Goal: Task Accomplishment & Management: Manage account settings

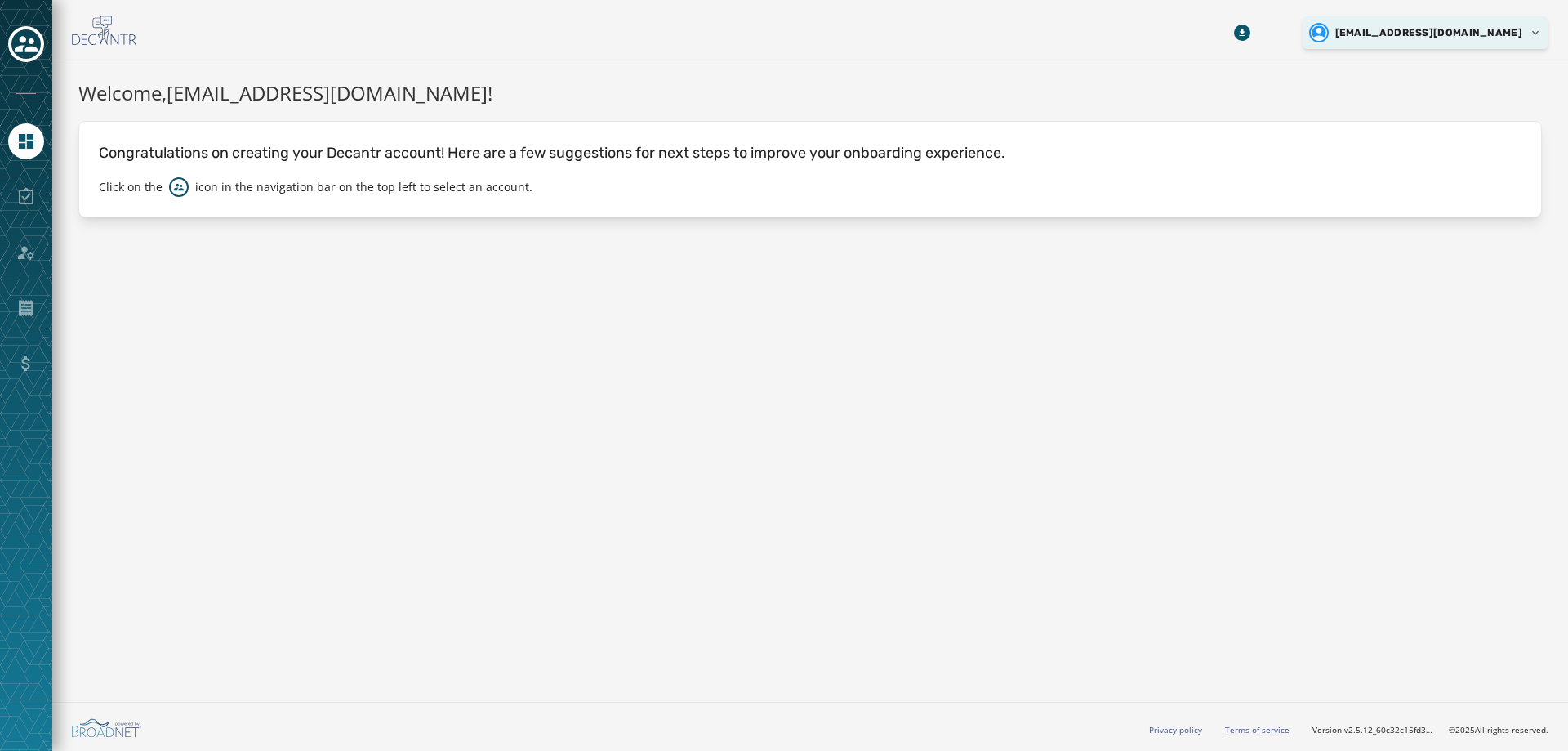
click at [1450, 33] on html "Skip To Main Content [EMAIL_ADDRESS][DOMAIN_NAME] Welcome, [EMAIL_ADDRESS][DOMA…" at bounding box center [784, 376] width 1568 height 751
click at [22, 255] on html "Skip To Main Content zac@bottledlightningcollective.com Welcome, zac@bottledlig…" at bounding box center [784, 376] width 1568 height 751
click at [1475, 31] on html "Skip To Main Content zac@bottledlightningcollective.com Welcome, zac@bottledlig…" at bounding box center [784, 376] width 1568 height 751
click at [1535, 33] on html "Skip To Main Content zac@bottledlightningcollective.com Welcome, zac@bottledlig…" at bounding box center [784, 376] width 1568 height 751
click at [30, 47] on icon "Toggle account select drawer" at bounding box center [26, 45] width 23 height 17
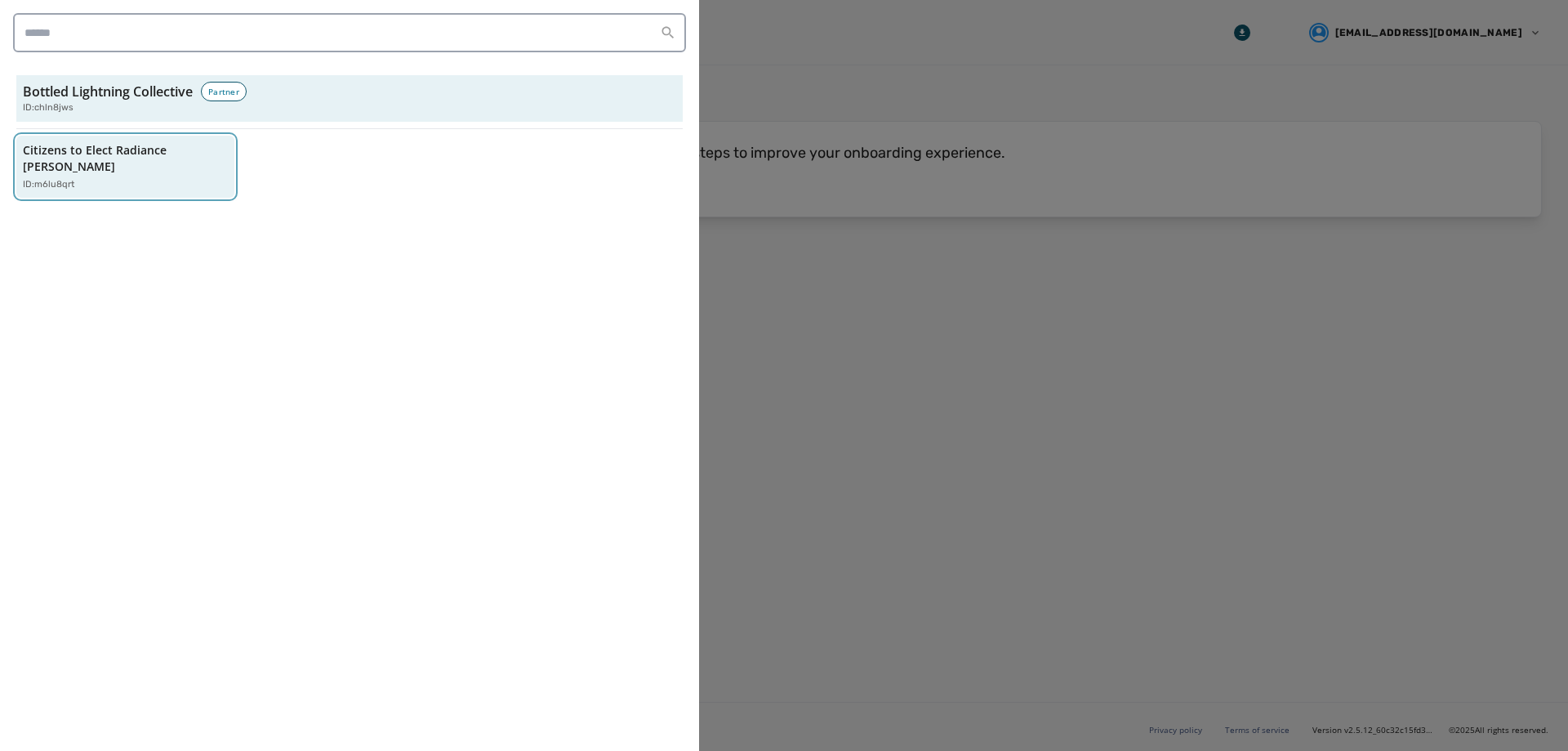
click at [117, 159] on div "Citizens to Elect Radiance Ward ID: m6lu8qrt" at bounding box center [118, 167] width 189 height 50
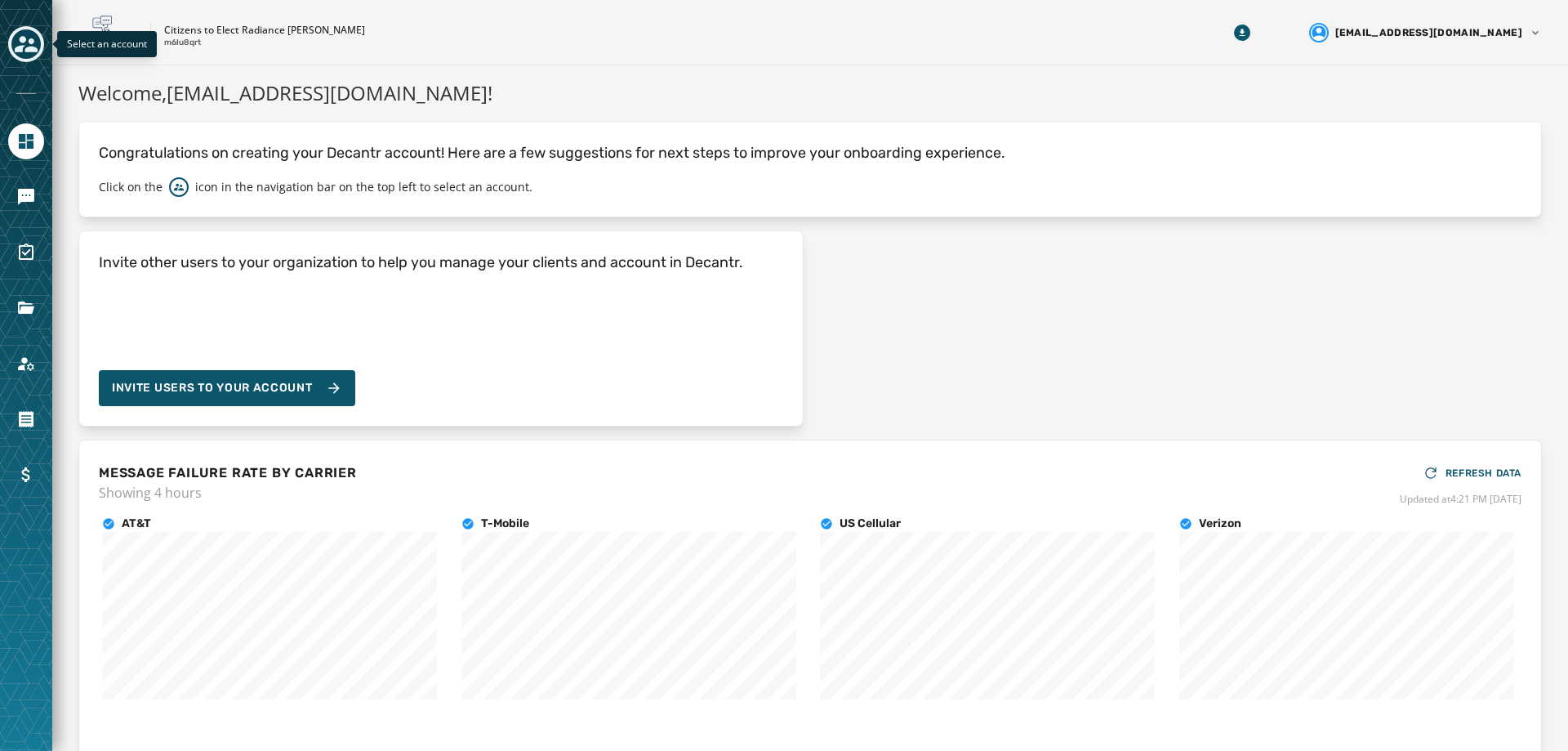
click at [24, 38] on icon "Toggle account select drawer" at bounding box center [26, 45] width 23 height 17
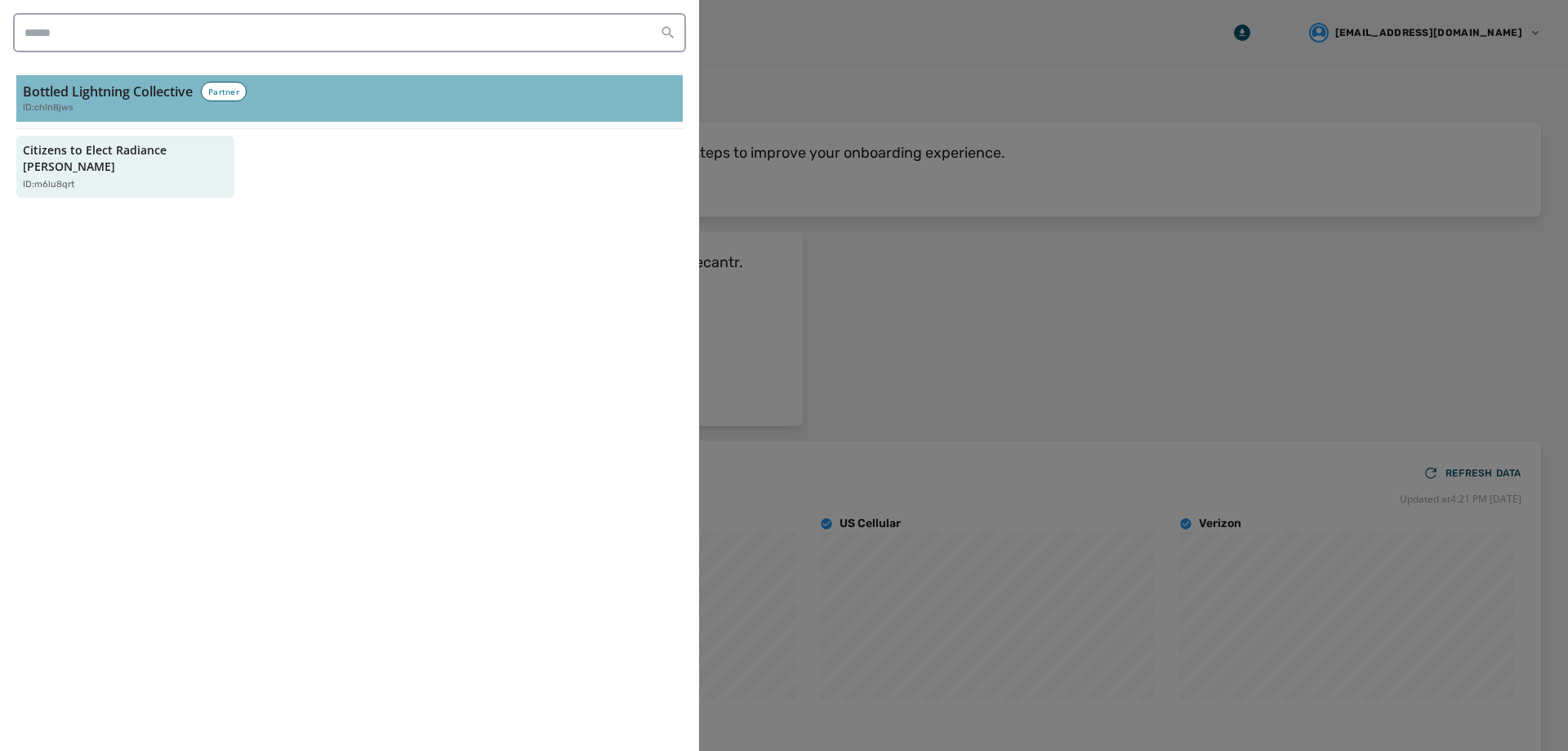
click at [92, 106] on div "ID: chln8jws" at bounding box center [349, 108] width 653 height 14
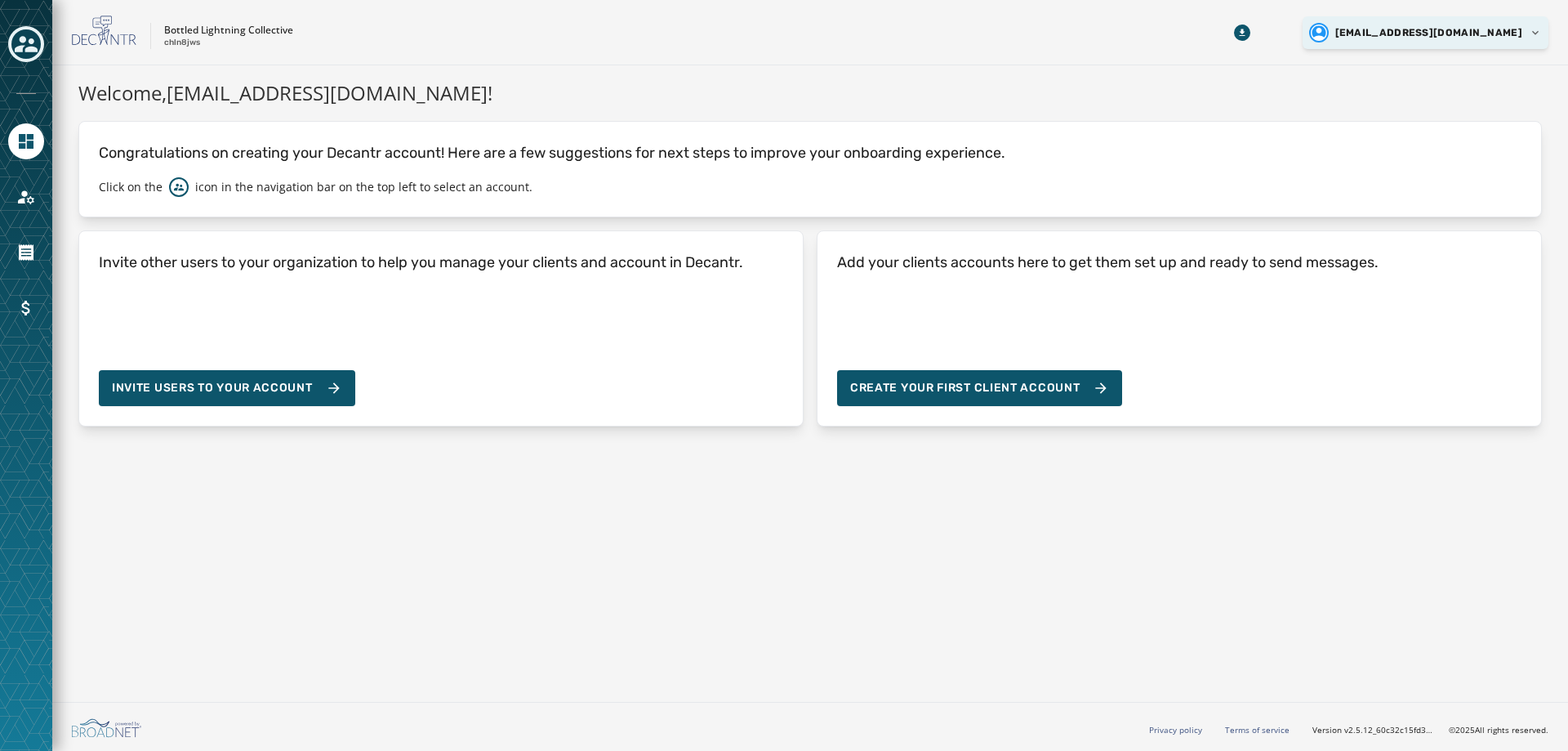
click at [1375, 36] on html "Skip To Main Content Bottled Lightning Collective chln8jws zac@bottledlightning…" at bounding box center [784, 376] width 1568 height 751
click at [1377, 32] on html "Skip To Main Content Bottled Lightning Collective chln8jws zac@bottledlightning…" at bounding box center [784, 376] width 1568 height 751
click at [22, 209] on link "Navigate to Account" at bounding box center [26, 197] width 36 height 36
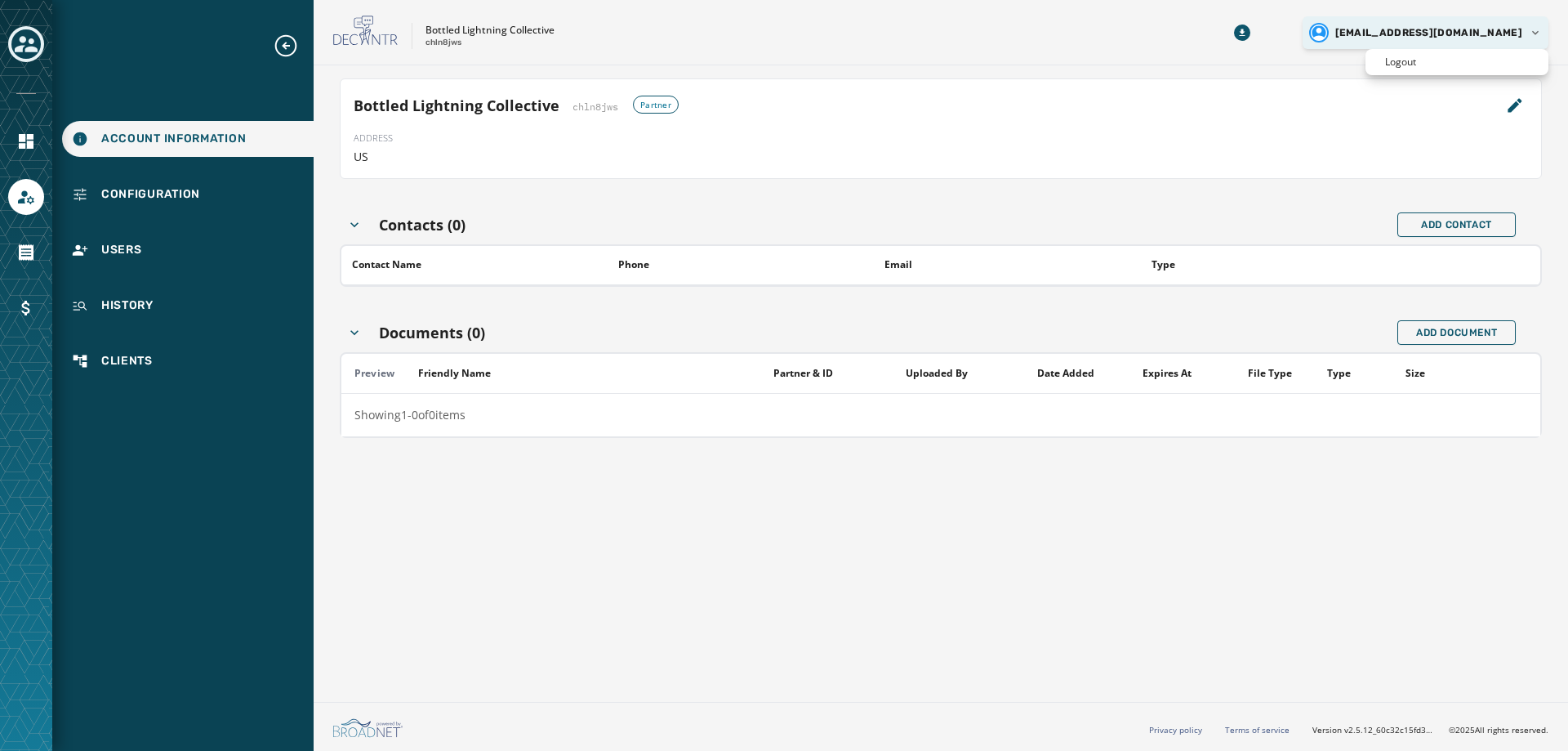
click at [1536, 35] on html "Account Information Configuration Users History Clients Skip To Main Content Bo…" at bounding box center [784, 376] width 1568 height 751
click at [1478, 64] on div "Logout" at bounding box center [1457, 62] width 183 height 26
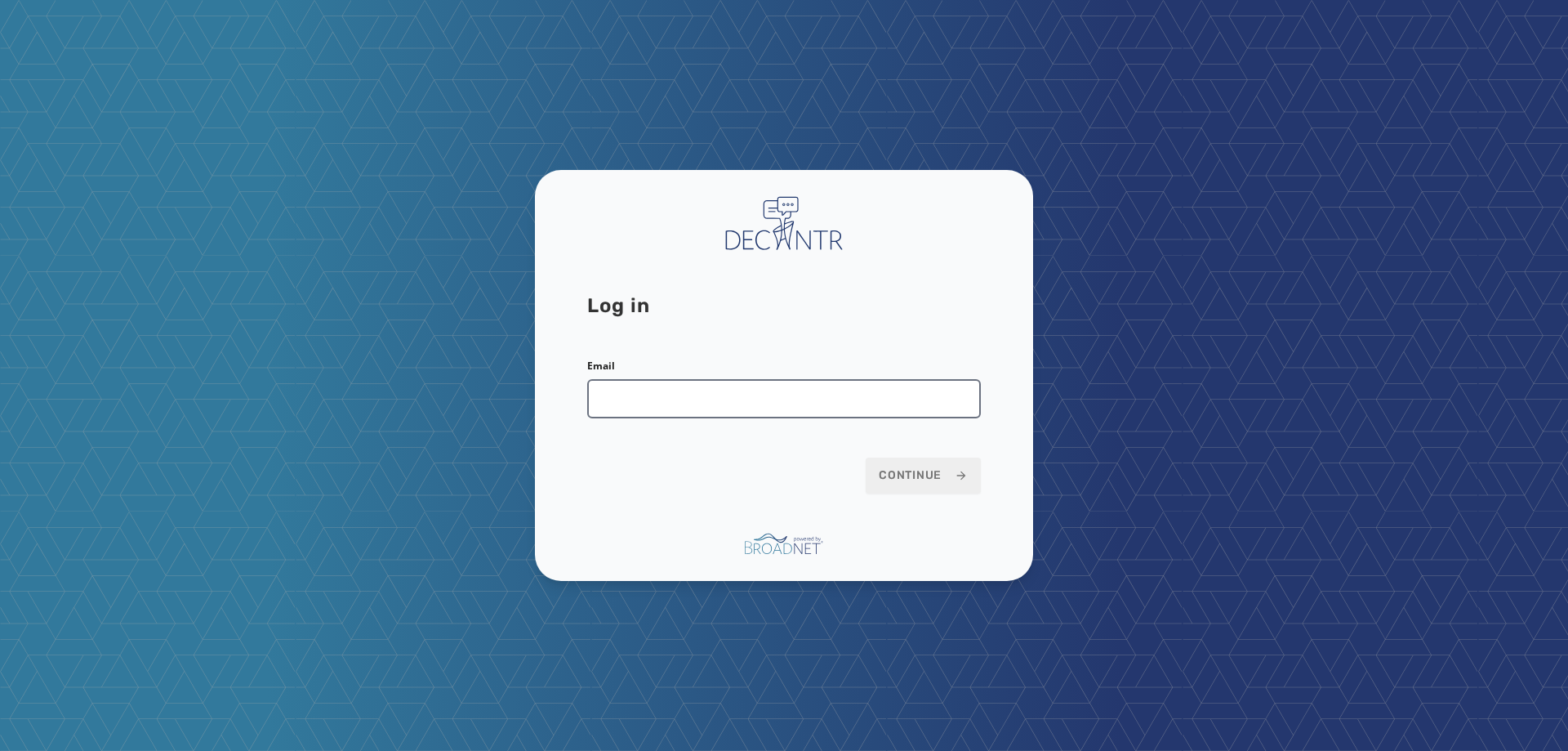
click at [841, 414] on input "Email" at bounding box center [784, 399] width 394 height 39
type input "**********"
click at [866, 458] on button "Continue" at bounding box center [923, 476] width 115 height 36
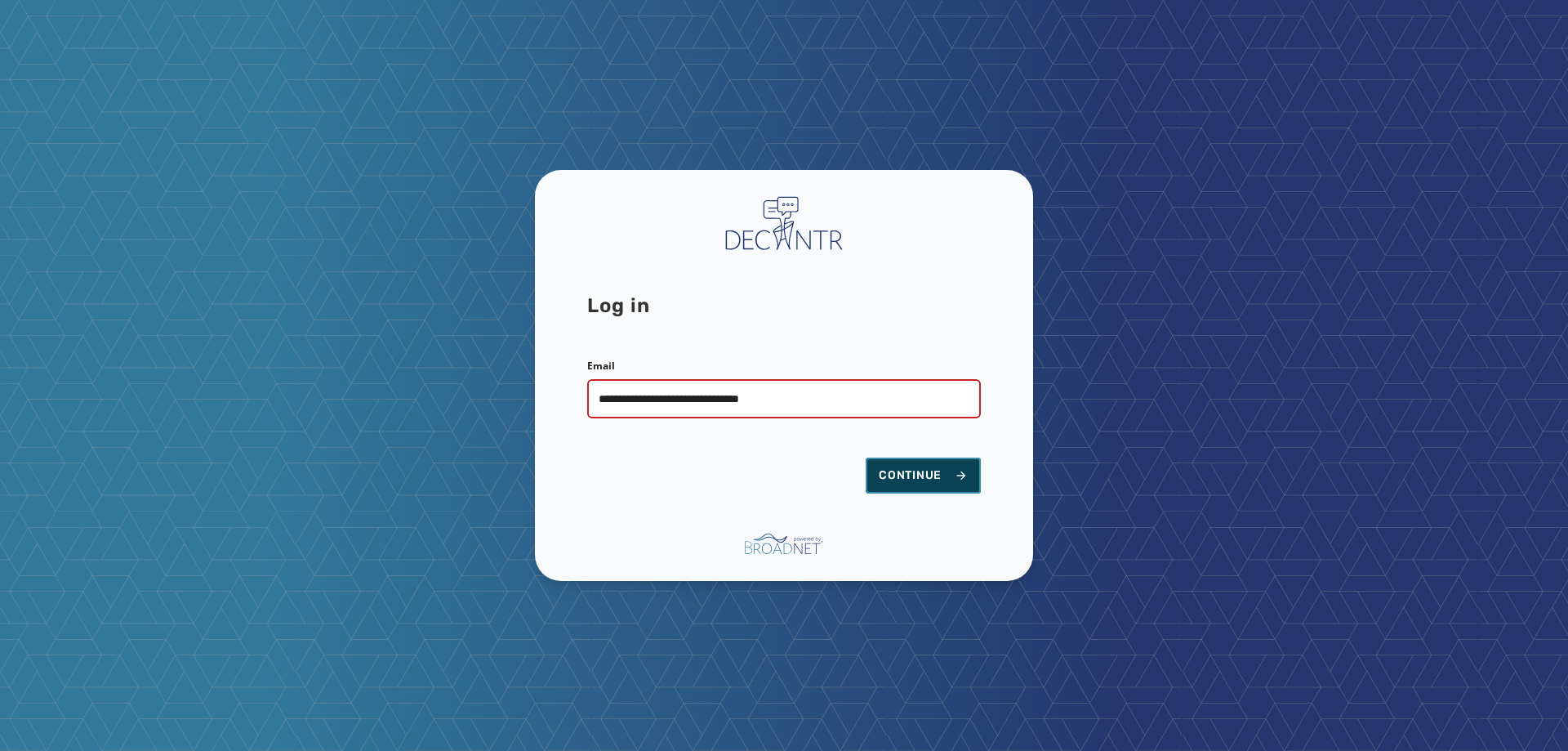
click at [905, 479] on span "Continue" at bounding box center [923, 476] width 89 height 17
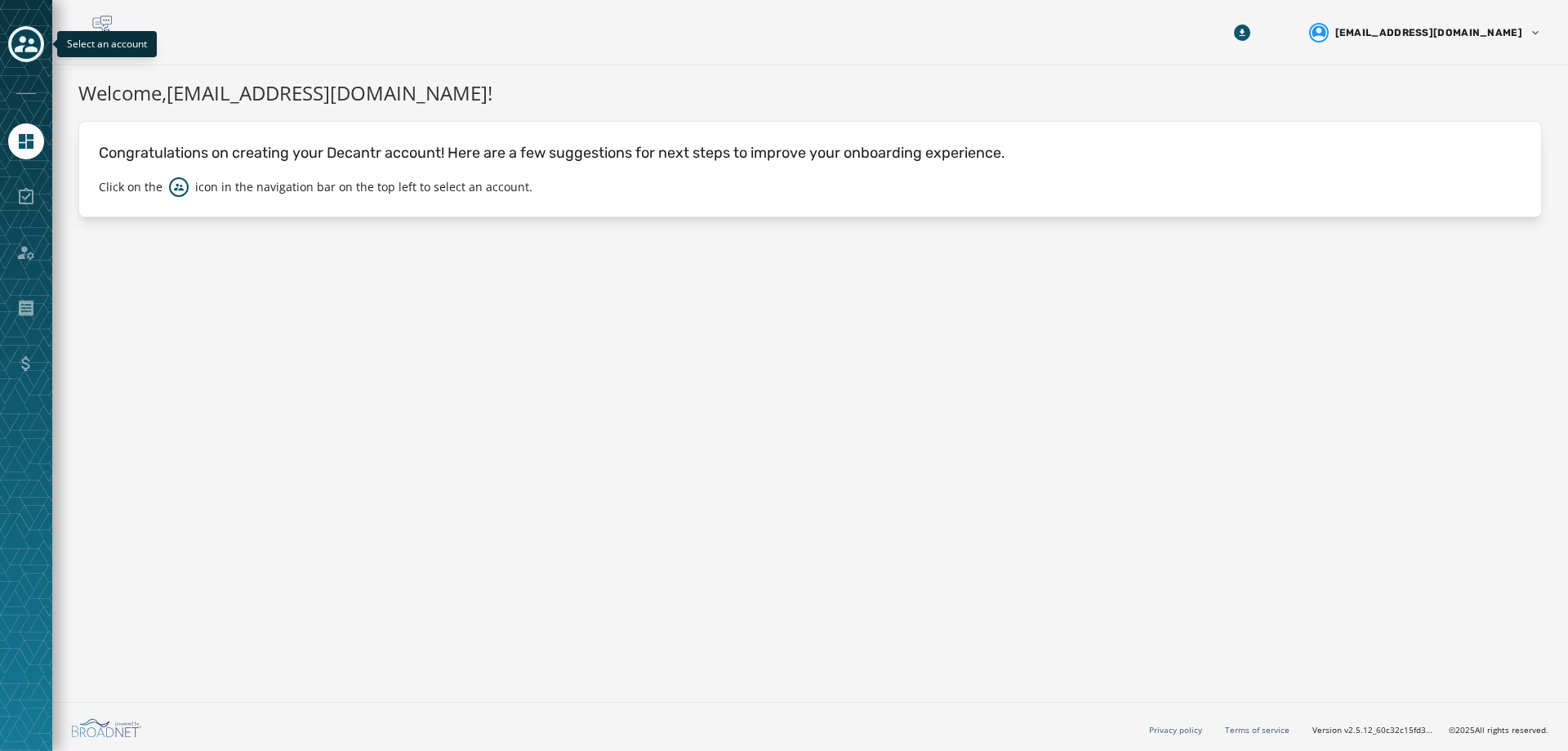
click at [22, 48] on icon "Toggle account select drawer" at bounding box center [26, 45] width 23 height 17
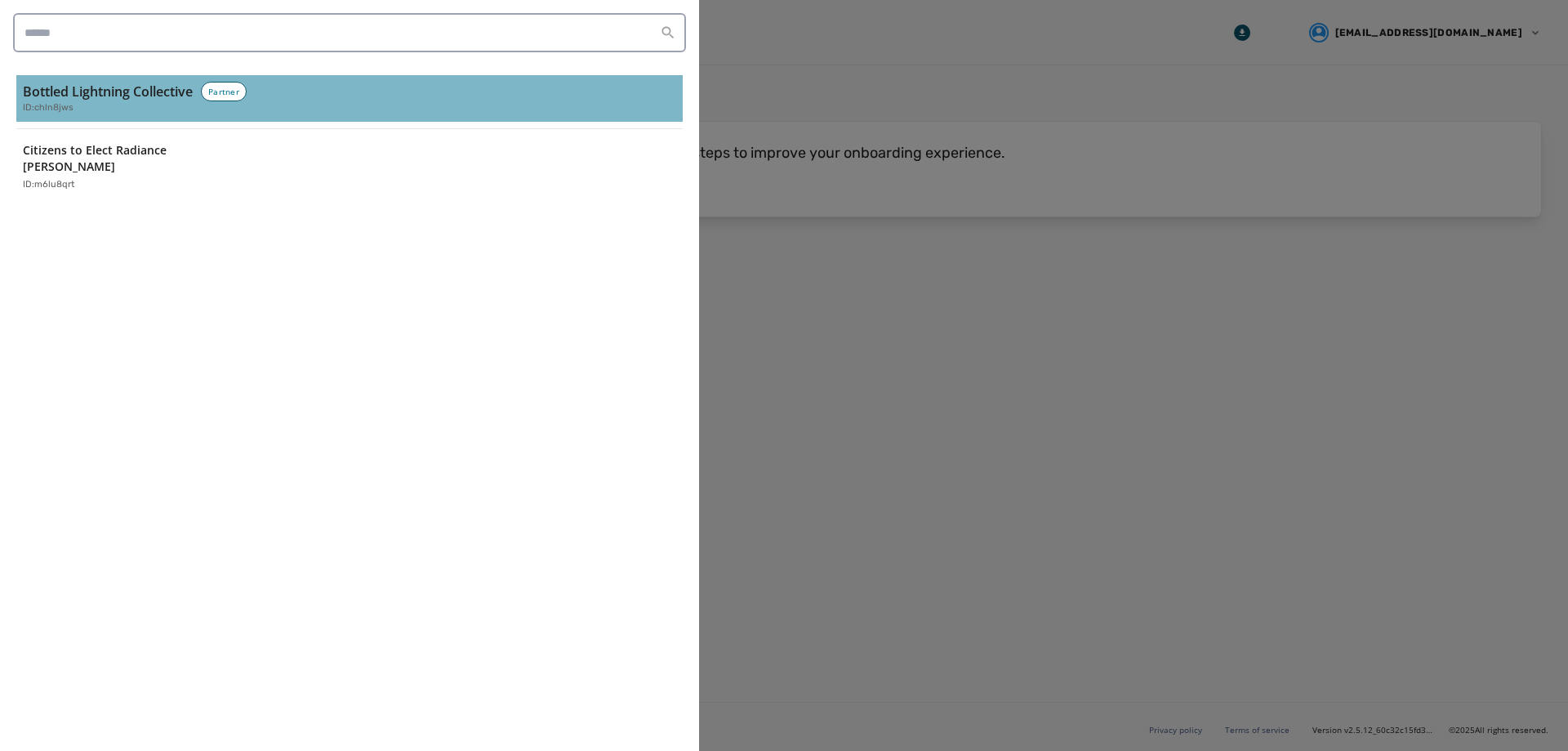
click at [89, 94] on h3 "Bottled Lightning Collective" at bounding box center [107, 91] width 170 height 19
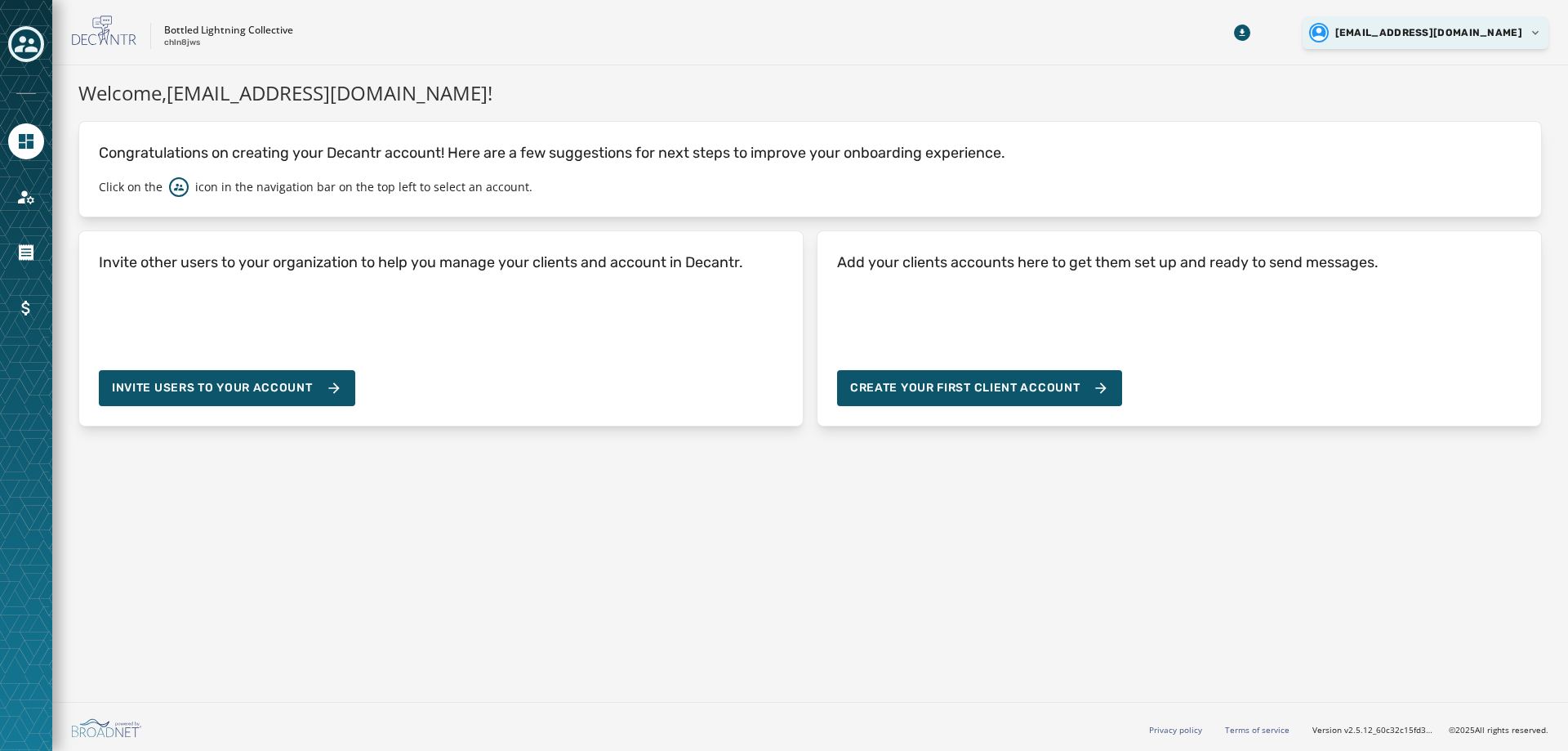
click at [1414, 24] on html "Skip To Main Content Bottled Lightning Collective chln8jws zac@bottledlightning…" at bounding box center [784, 376] width 1568 height 751
click at [1407, 68] on p "Logout" at bounding box center [1400, 62] width 31 height 13
